Goal: Task Accomplishment & Management: Complete application form

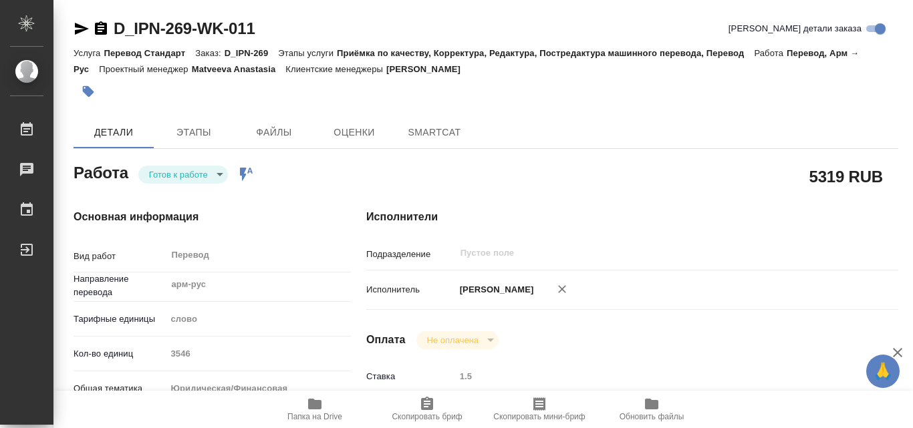
type textarea "x"
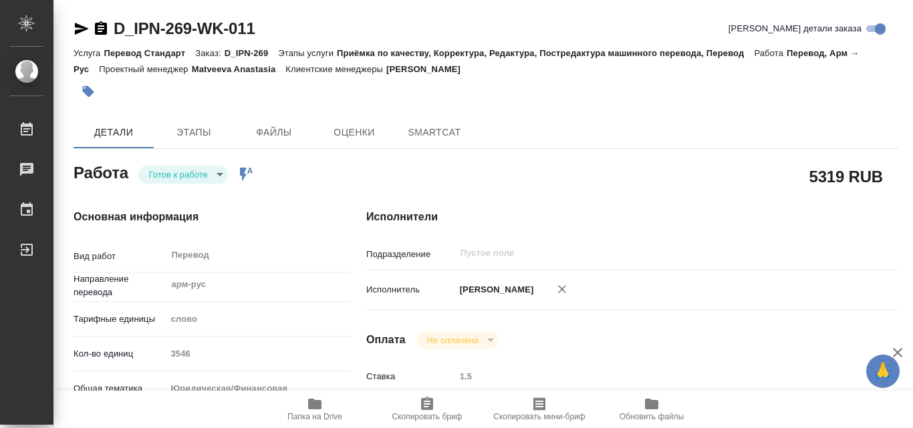
type textarea "x"
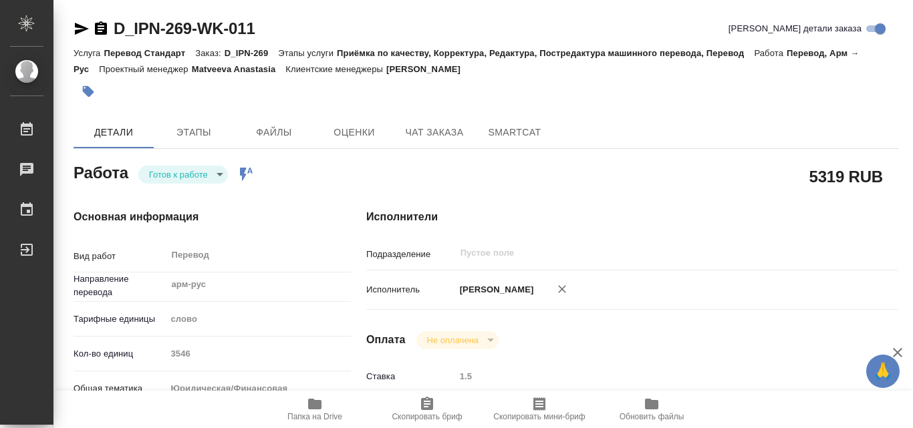
type textarea "x"
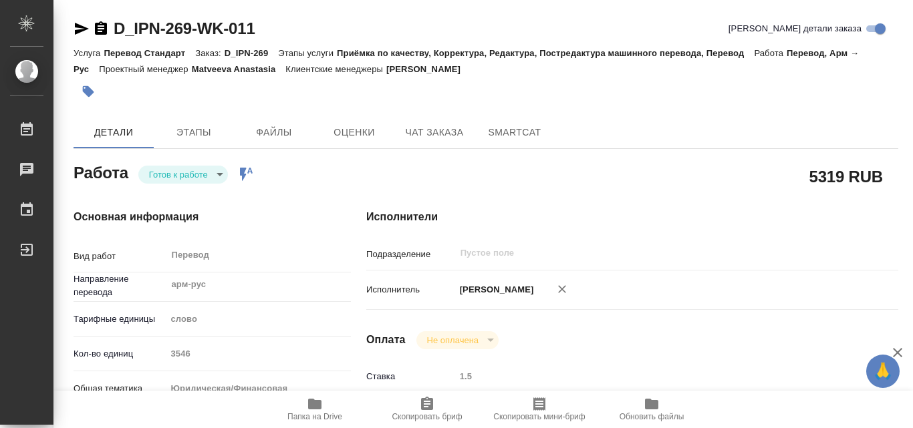
click at [713, 214] on h4 "Исполнители" at bounding box center [632, 217] width 532 height 16
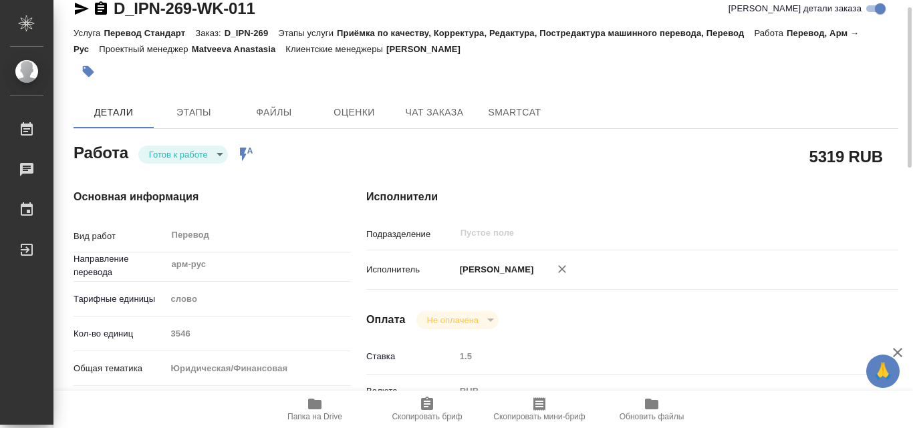
type textarea "x"
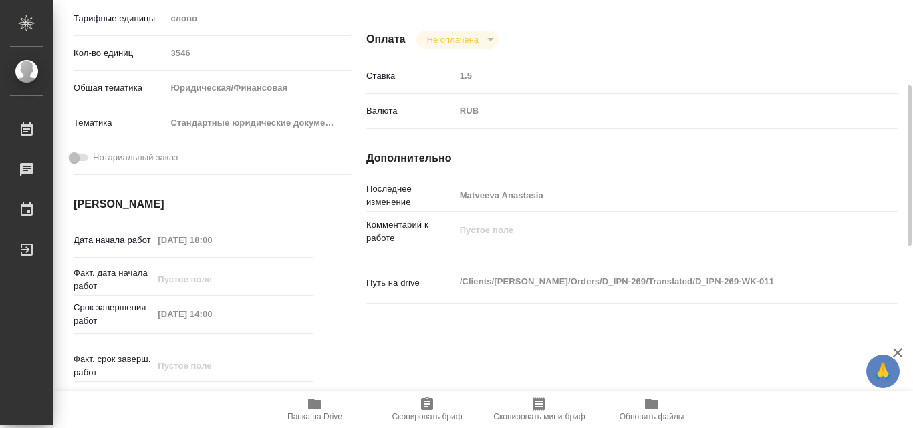
scroll to position [361, 0]
